Goal: Task Accomplishment & Management: Manage account settings

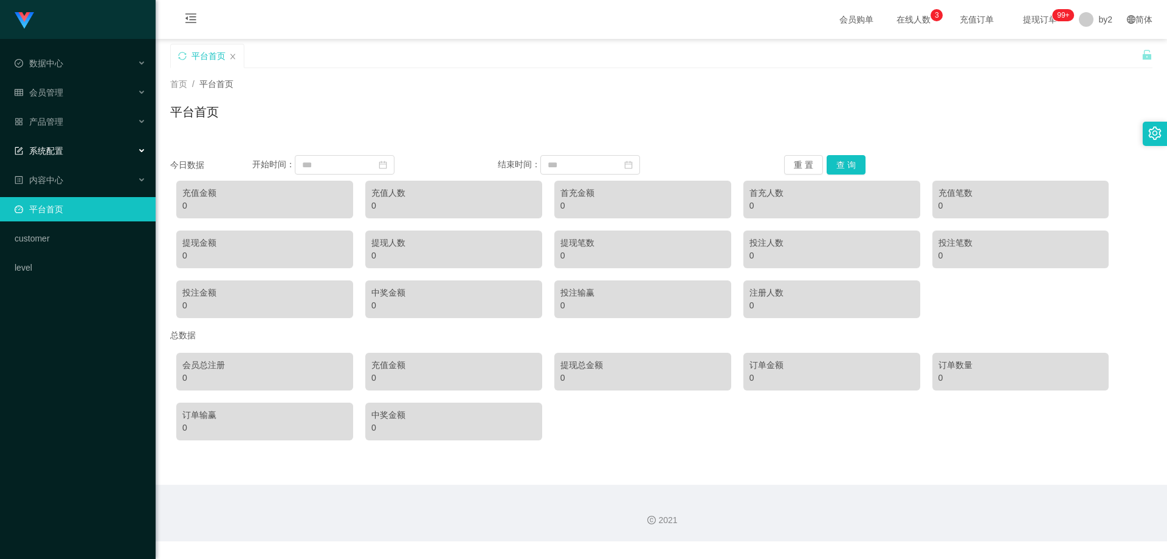
click at [71, 150] on div "系统配置" at bounding box center [78, 151] width 156 height 24
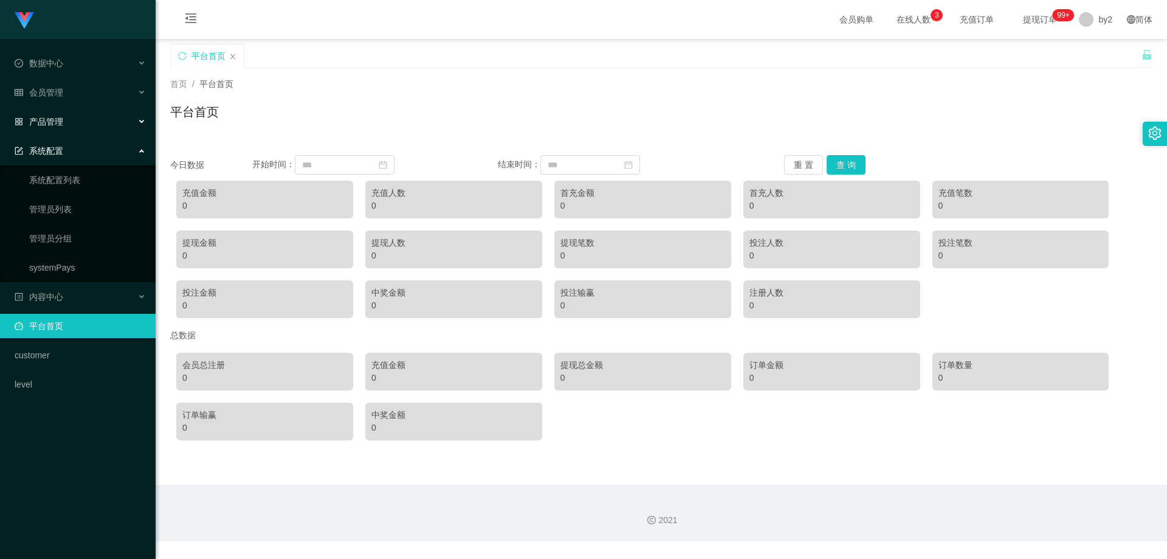
click at [66, 129] on div "产品管理" at bounding box center [78, 121] width 156 height 24
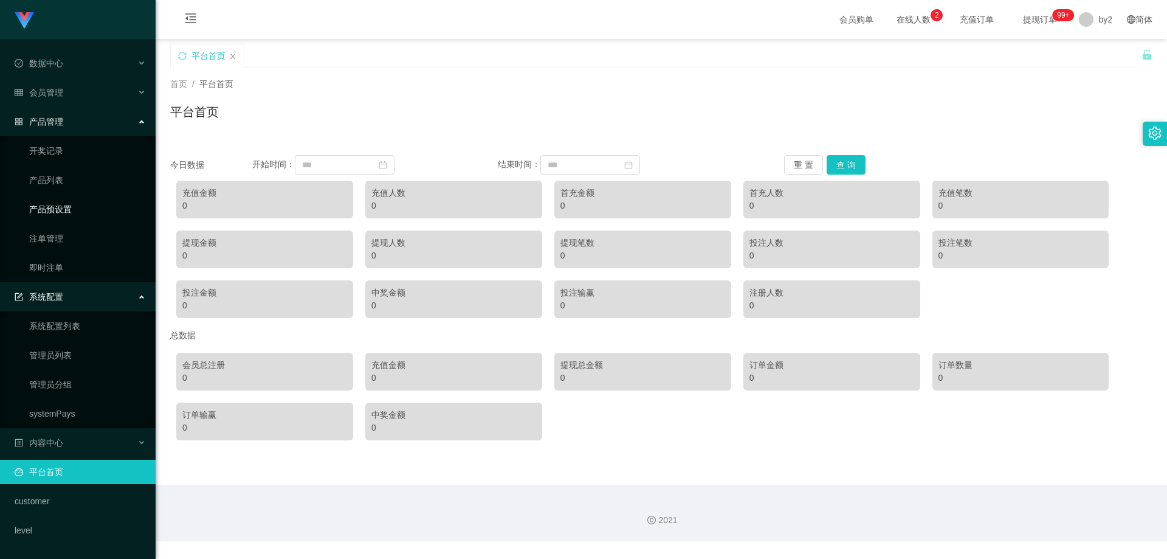
click at [74, 212] on link "产品预设置" at bounding box center [87, 209] width 117 height 24
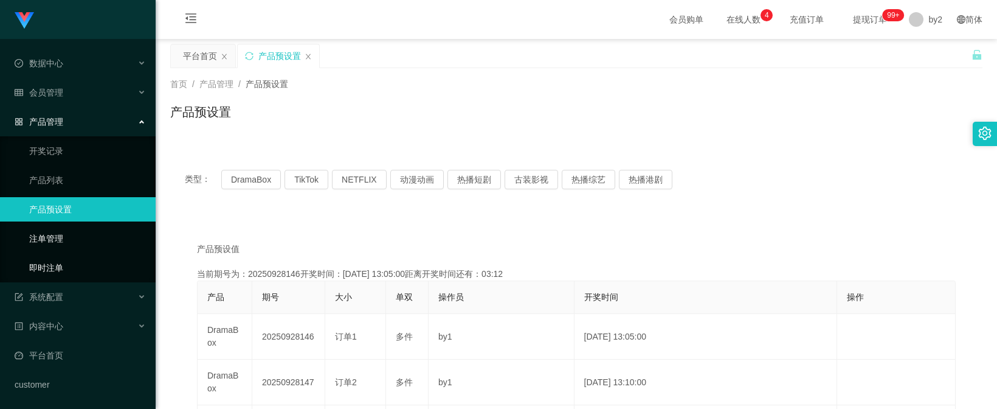
drag, startPoint x: 80, startPoint y: 264, endPoint x: 83, endPoint y: 233, distance: 30.5
click at [79, 264] on link "即时注单" at bounding box center [87, 267] width 117 height 24
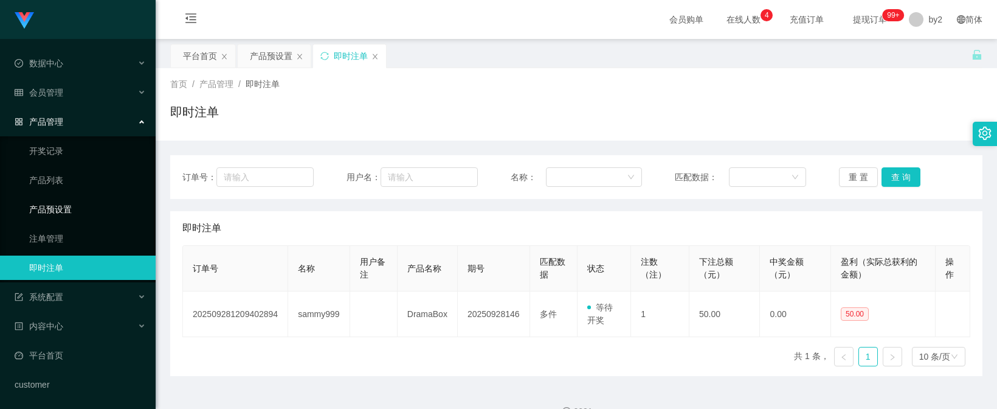
drag, startPoint x: 95, startPoint y: 202, endPoint x: 164, endPoint y: 209, distance: 69.0
click at [95, 202] on link "产品预设置" at bounding box center [87, 209] width 117 height 24
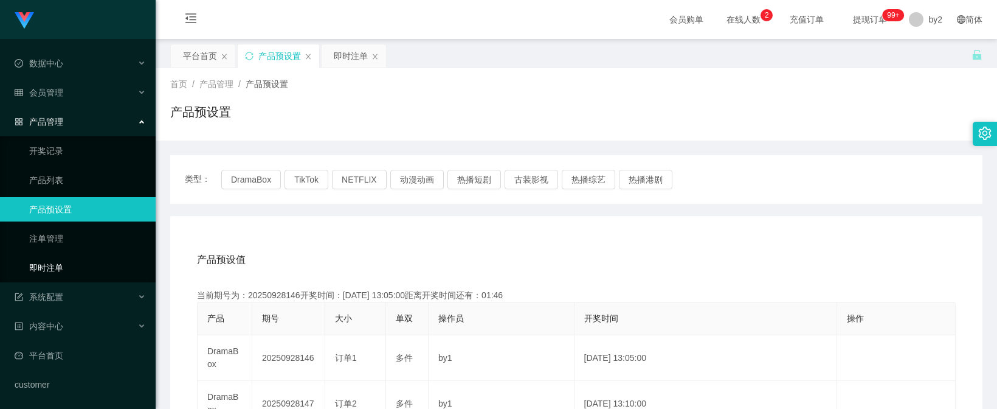
click at [57, 267] on link "即时注单" at bounding box center [87, 267] width 117 height 24
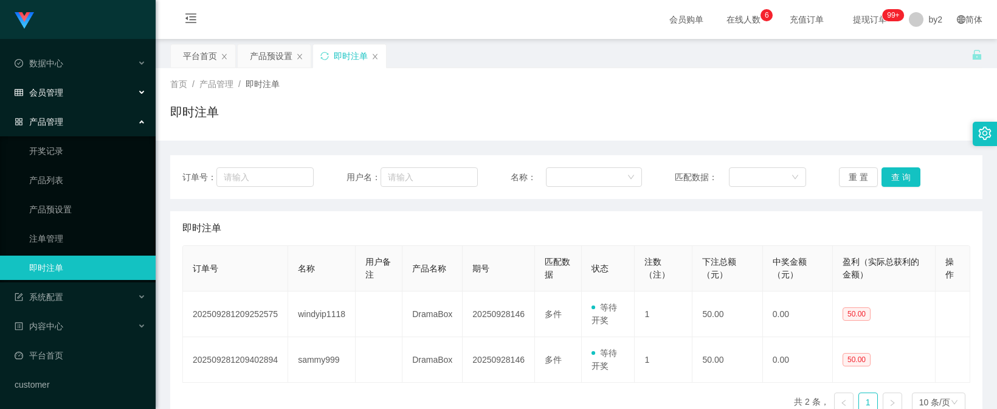
click at [91, 96] on div "会员管理" at bounding box center [78, 92] width 156 height 24
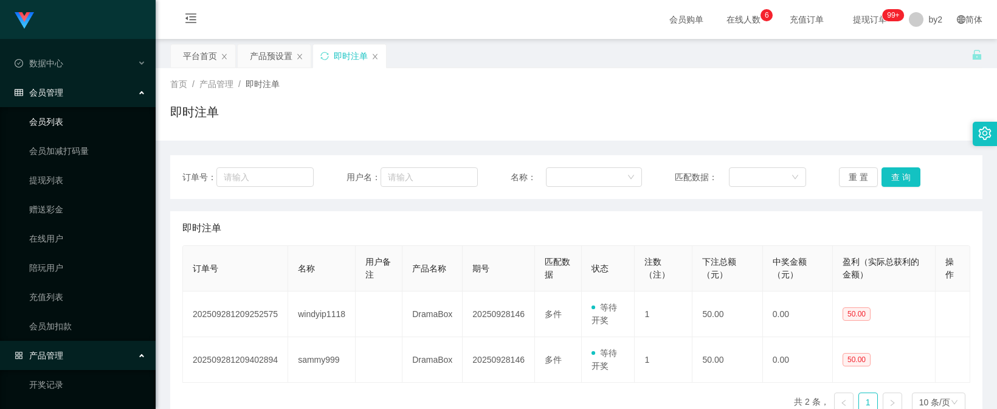
click at [66, 123] on link "会员列表" at bounding box center [87, 121] width 117 height 24
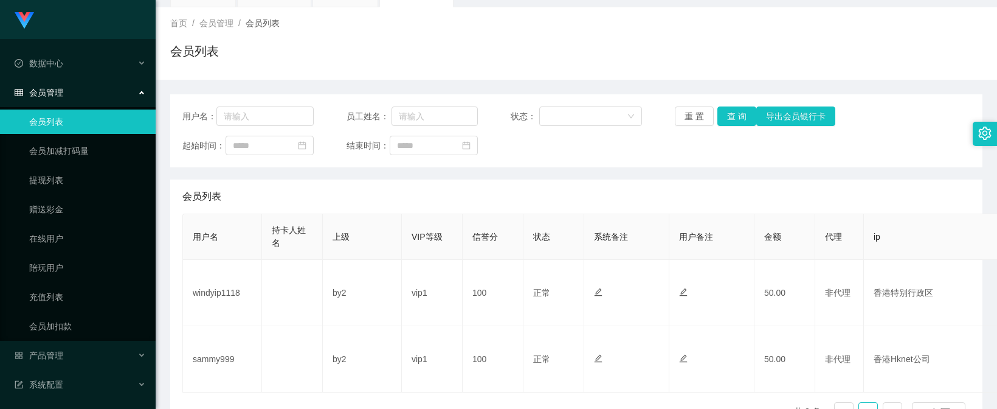
scroll to position [122, 0]
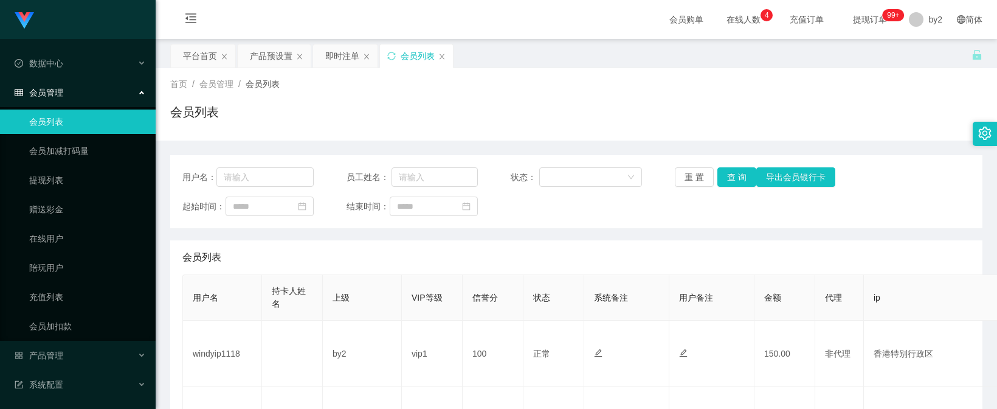
scroll to position [61, 0]
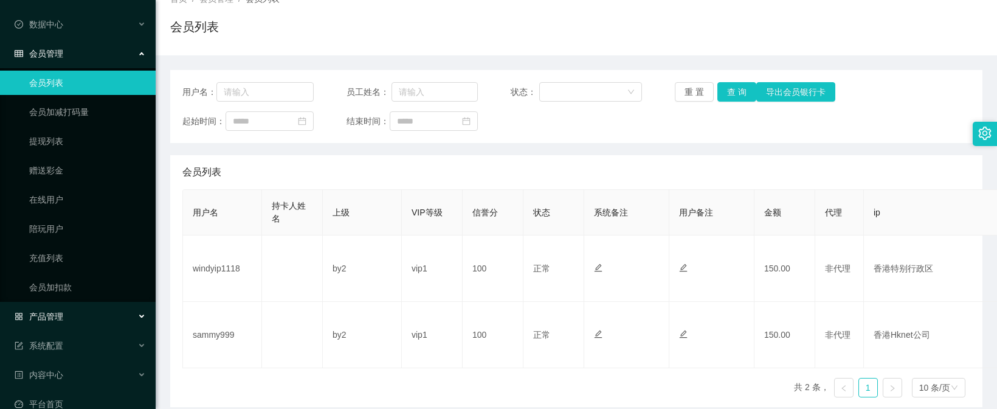
scroll to position [61, 0]
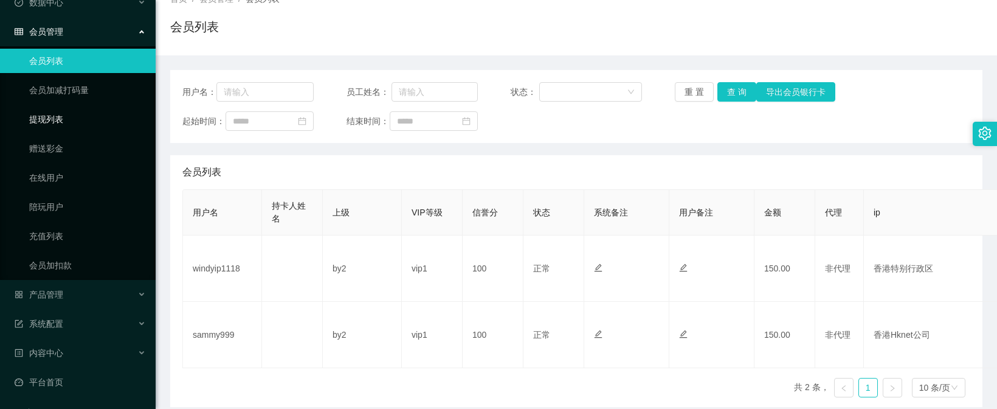
click at [56, 125] on link "提现列表" at bounding box center [87, 119] width 117 height 24
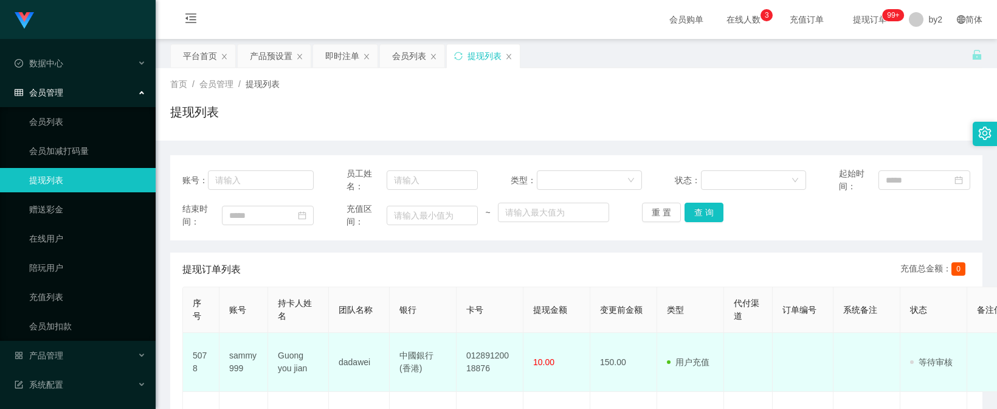
scroll to position [122, 0]
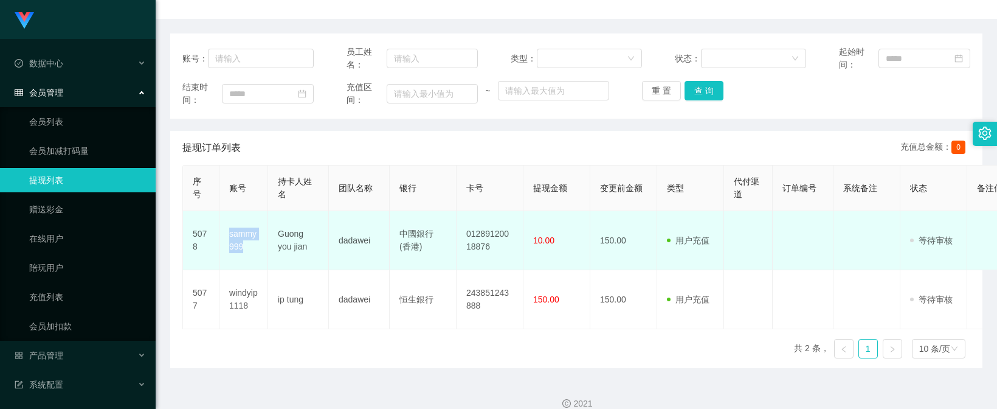
drag, startPoint x: 249, startPoint y: 252, endPoint x: 224, endPoint y: 235, distance: 30.5
click at [224, 235] on td "sammy999" at bounding box center [243, 240] width 49 height 59
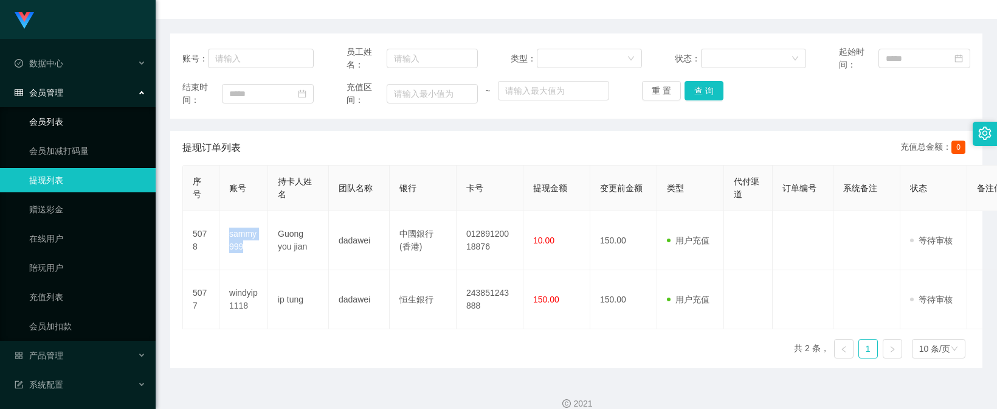
click at [64, 121] on link "会员列表" at bounding box center [87, 121] width 117 height 24
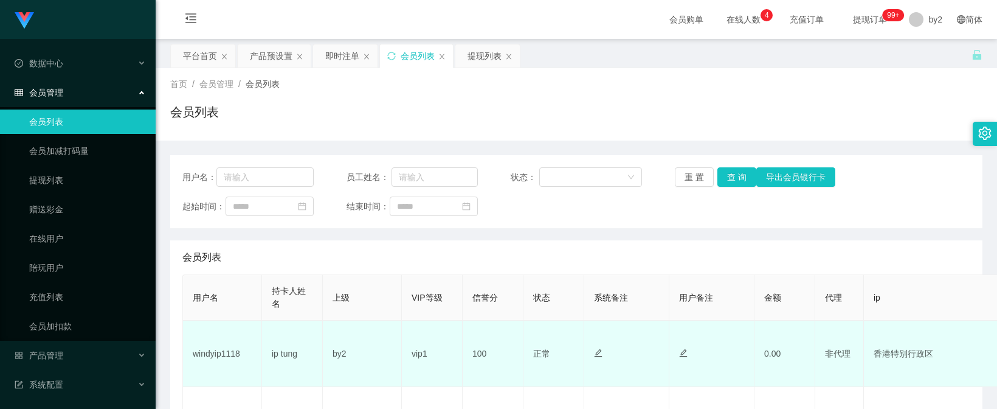
scroll to position [122, 0]
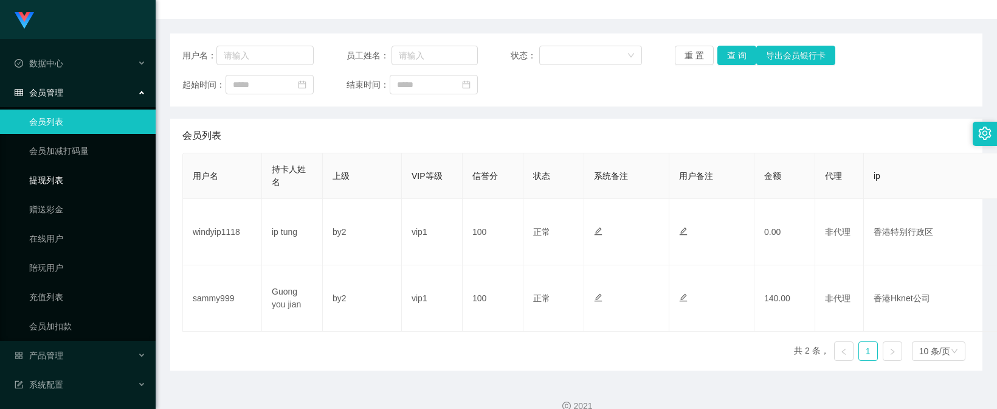
click at [66, 184] on link "提现列表" at bounding box center [87, 180] width 117 height 24
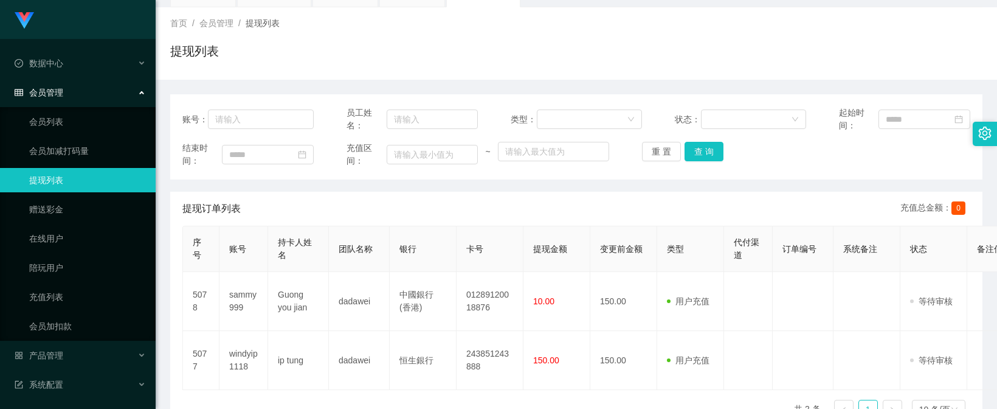
scroll to position [122, 0]
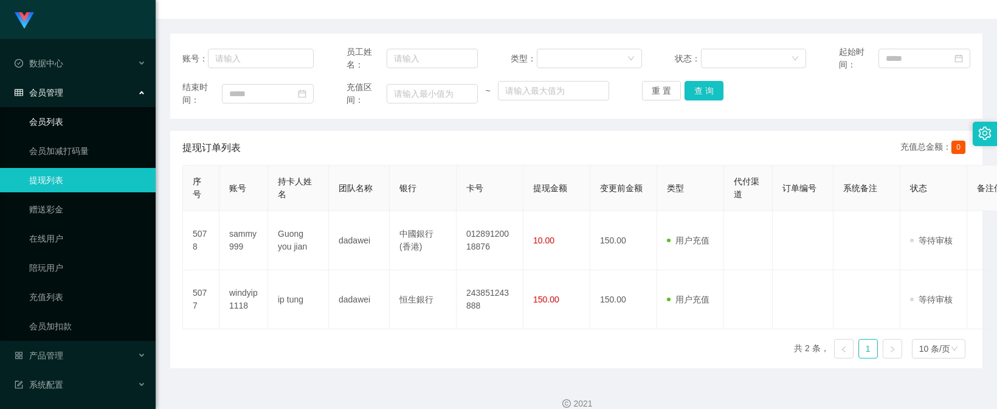
click at [66, 124] on link "会员列表" at bounding box center [87, 121] width 117 height 24
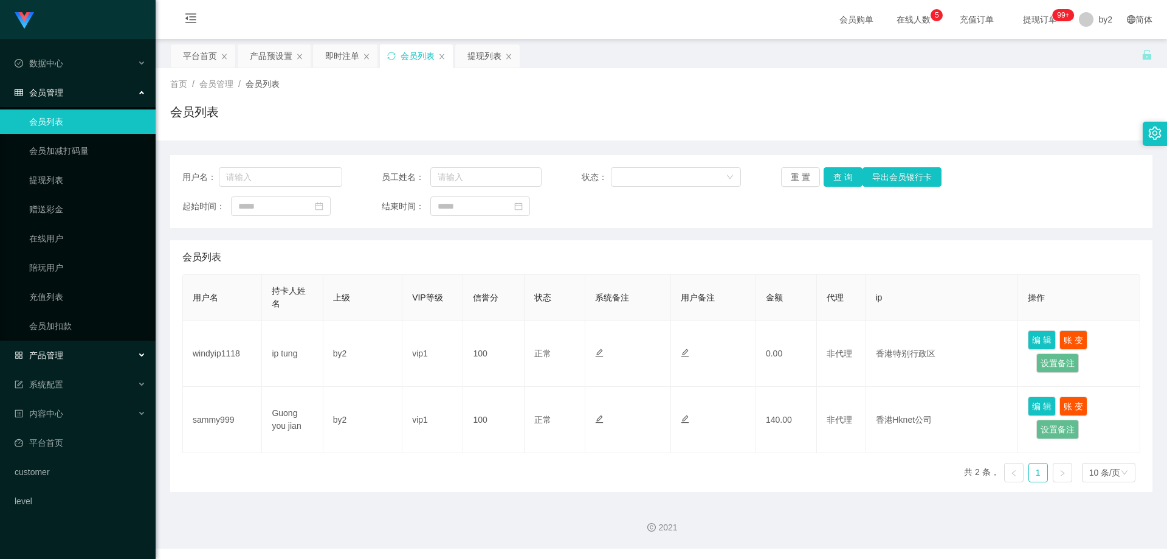
click at [109, 352] on div "产品管理" at bounding box center [78, 355] width 156 height 24
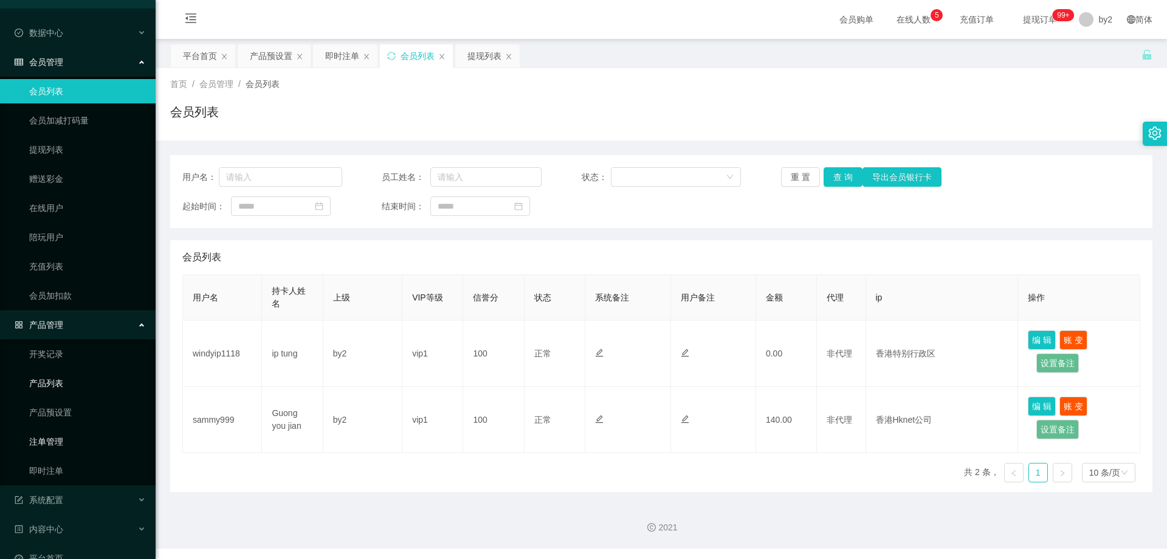
scroll to position [61, 0]
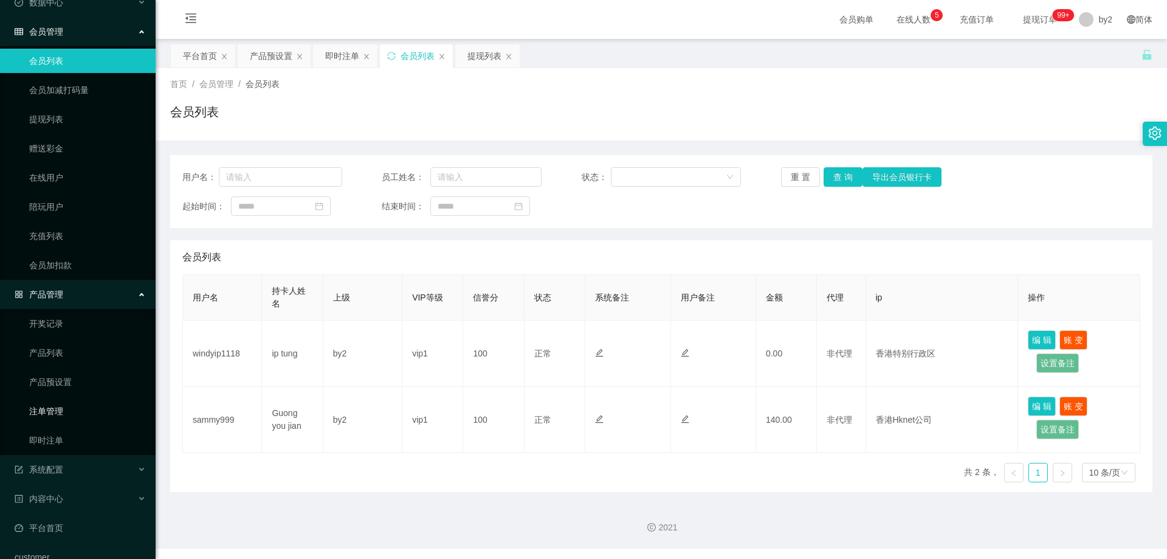
click at [75, 408] on link "注单管理" at bounding box center [87, 411] width 117 height 24
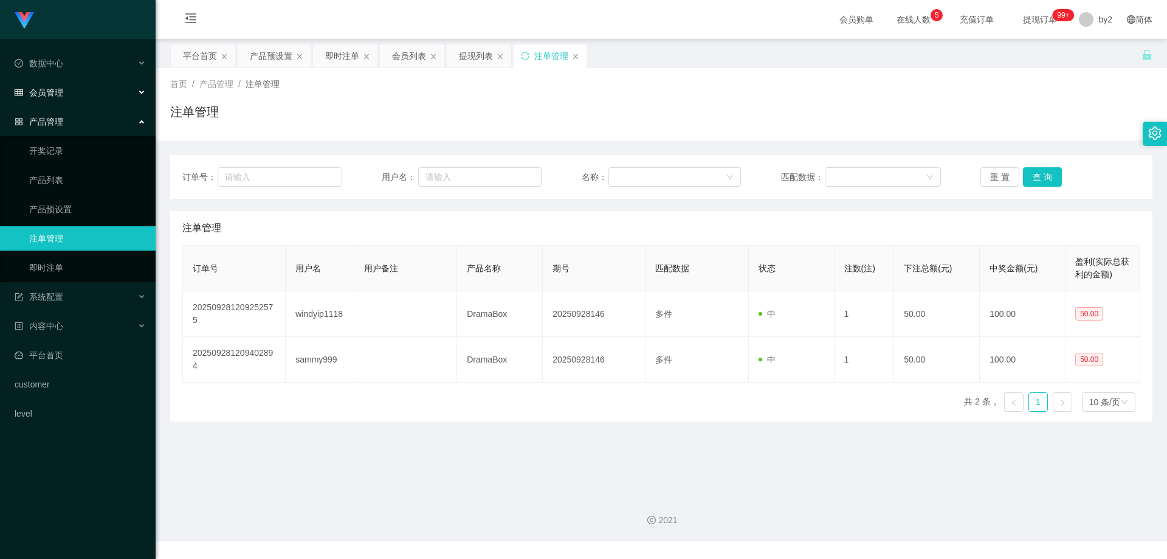
click at [64, 98] on div "会员管理" at bounding box center [78, 92] width 156 height 24
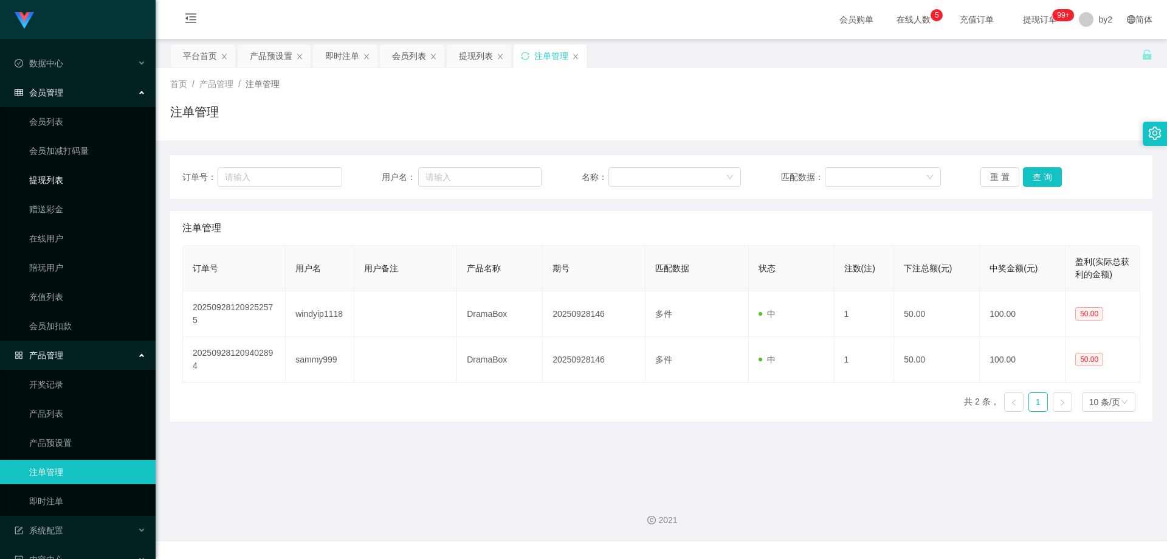
click at [74, 174] on link "提现列表" at bounding box center [87, 180] width 117 height 24
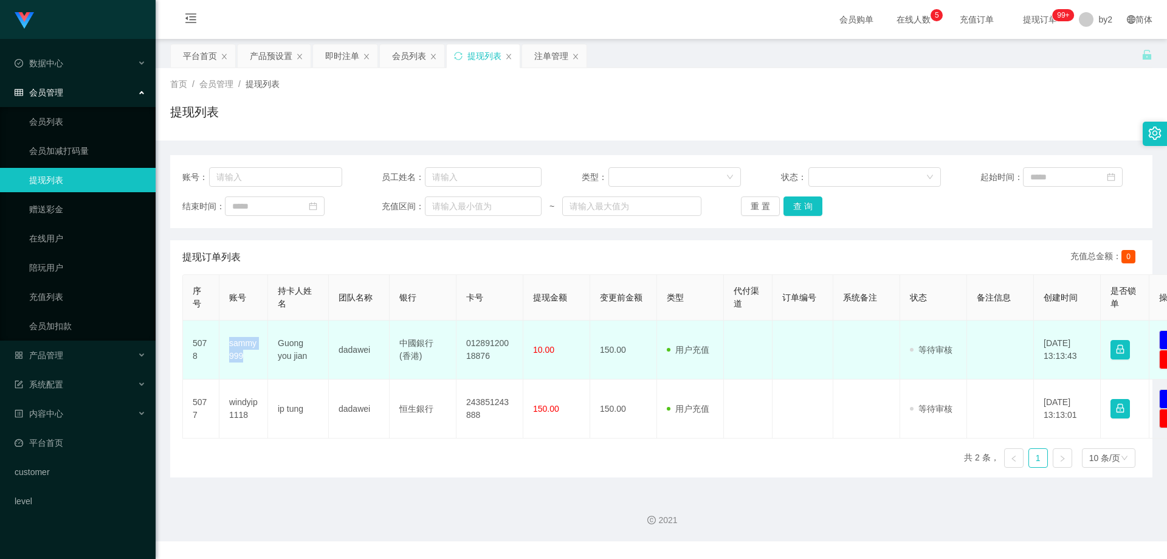
drag, startPoint x: 247, startPoint y: 360, endPoint x: 222, endPoint y: 346, distance: 28.6
click at [222, 348] on td "sammy999" at bounding box center [243, 349] width 49 height 59
copy td "sammy999"
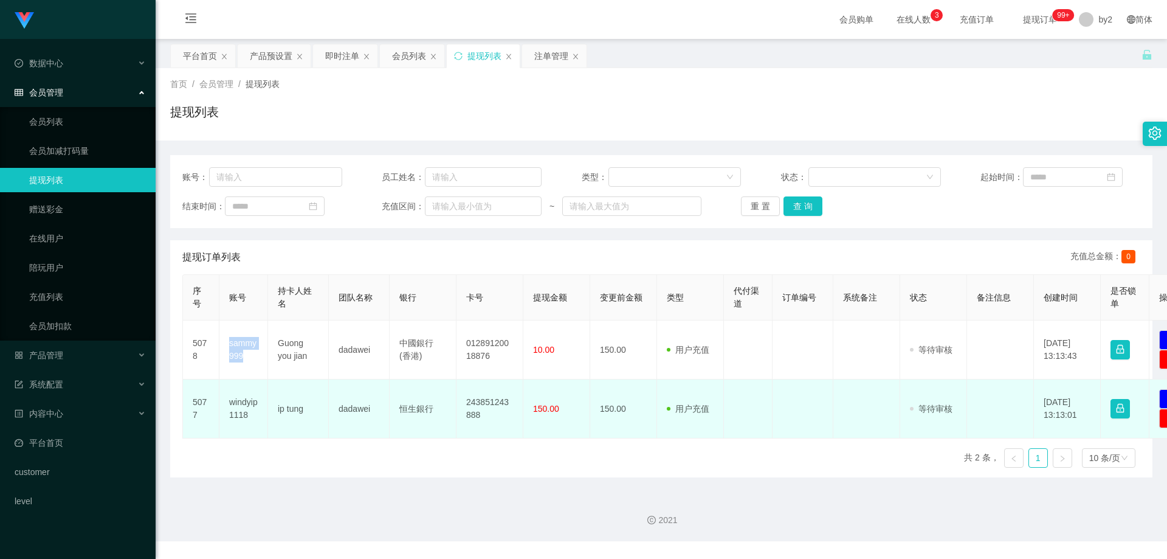
click at [260, 414] on td "windyip1118" at bounding box center [243, 408] width 49 height 59
drag, startPoint x: 260, startPoint y: 414, endPoint x: 228, endPoint y: 404, distance: 33.8
click at [228, 404] on td "windyip1118" at bounding box center [243, 408] width 49 height 59
copy td "windyip1118"
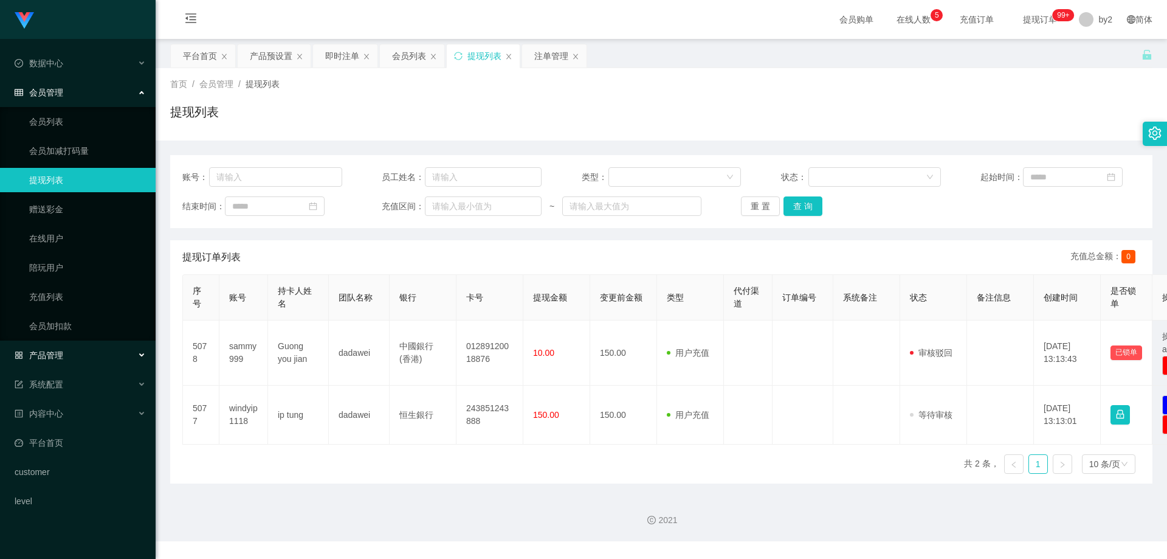
click at [94, 354] on div "产品管理" at bounding box center [78, 355] width 156 height 24
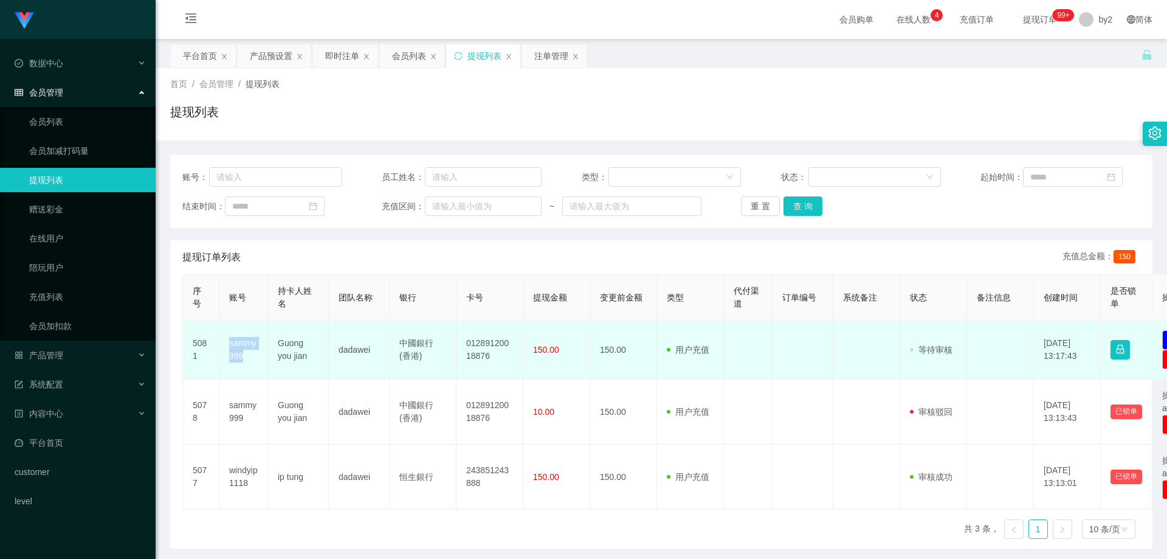
click at [223, 345] on td "sammy999" at bounding box center [243, 349] width 49 height 59
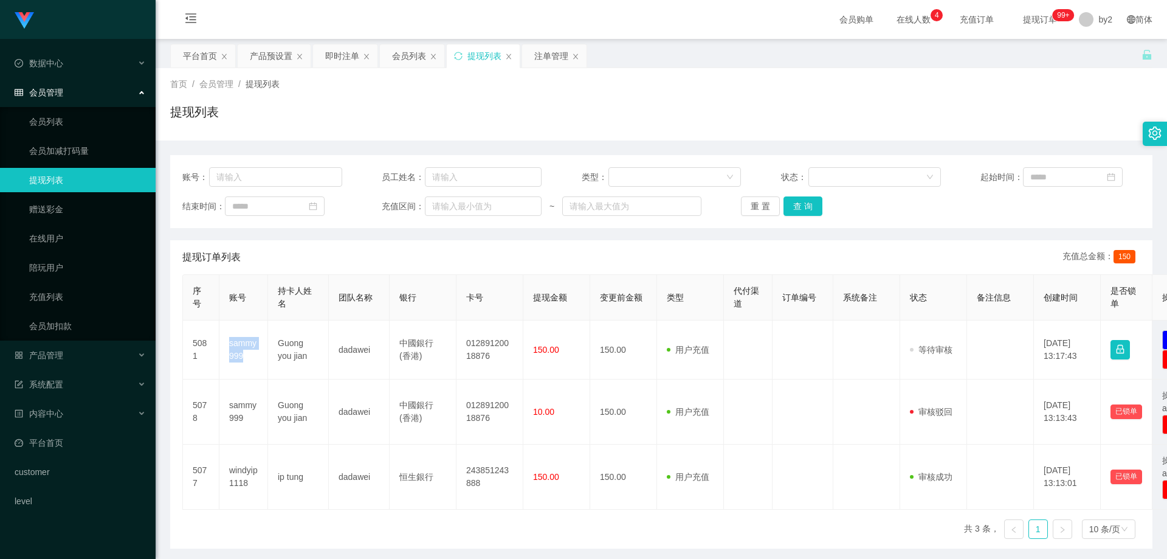
copy td "sammy999"
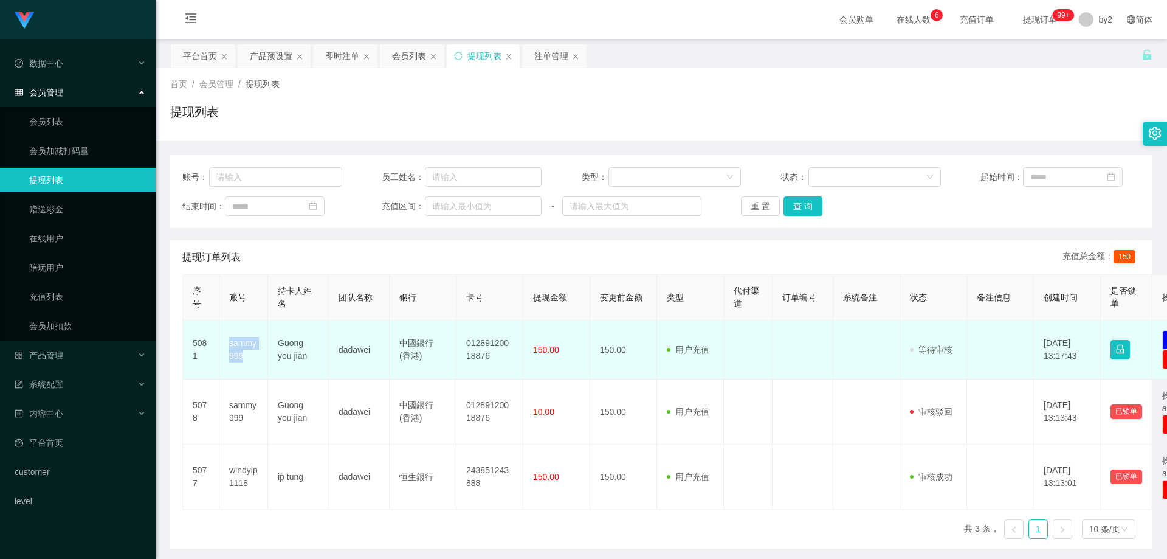
click at [254, 362] on td "sammy999" at bounding box center [243, 349] width 49 height 59
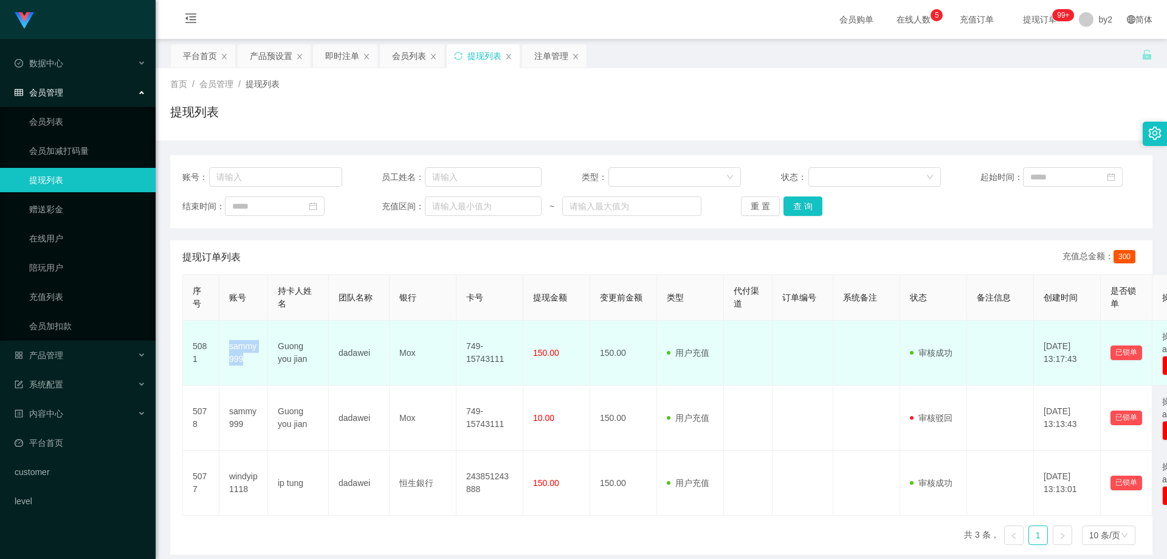
drag, startPoint x: 251, startPoint y: 363, endPoint x: 224, endPoint y: 350, distance: 29.6
click at [224, 350] on td "sammy999" at bounding box center [243, 352] width 49 height 65
copy td "sammy999"
click at [253, 361] on td "sammy999" at bounding box center [243, 352] width 49 height 65
drag, startPoint x: 252, startPoint y: 360, endPoint x: 233, endPoint y: 350, distance: 21.2
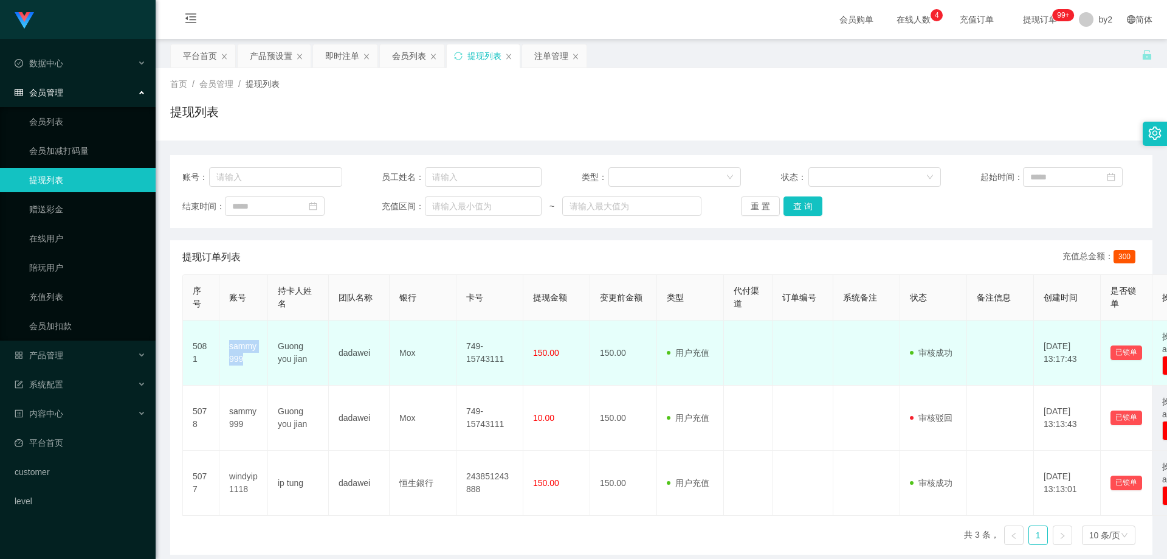
click at [233, 350] on td "sammy999" at bounding box center [243, 352] width 49 height 65
copy td "sammy999"
click at [260, 362] on td "sammy999" at bounding box center [243, 352] width 49 height 65
